Goal: Check status

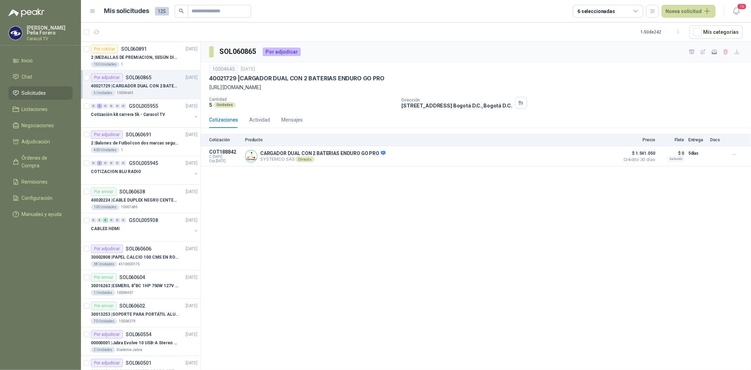
click at [150, 80] on div "Por adjudicar SOL060865 [DATE]" at bounding box center [144, 77] width 107 height 8
click at [599, 156] on button "Detalles" at bounding box center [599, 156] width 33 height 10
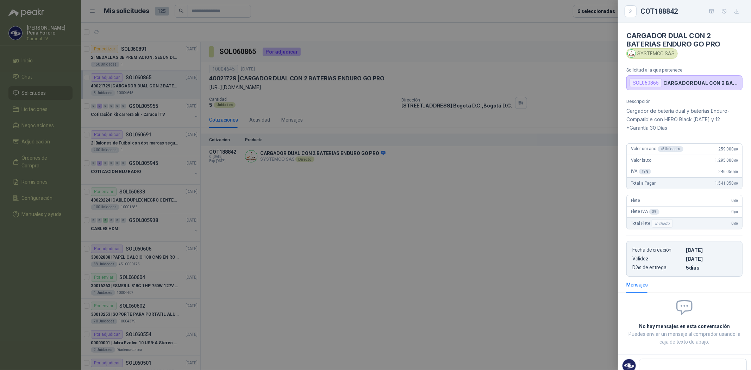
click at [516, 196] on div at bounding box center [375, 185] width 751 height 370
